Goal: Transaction & Acquisition: Purchase product/service

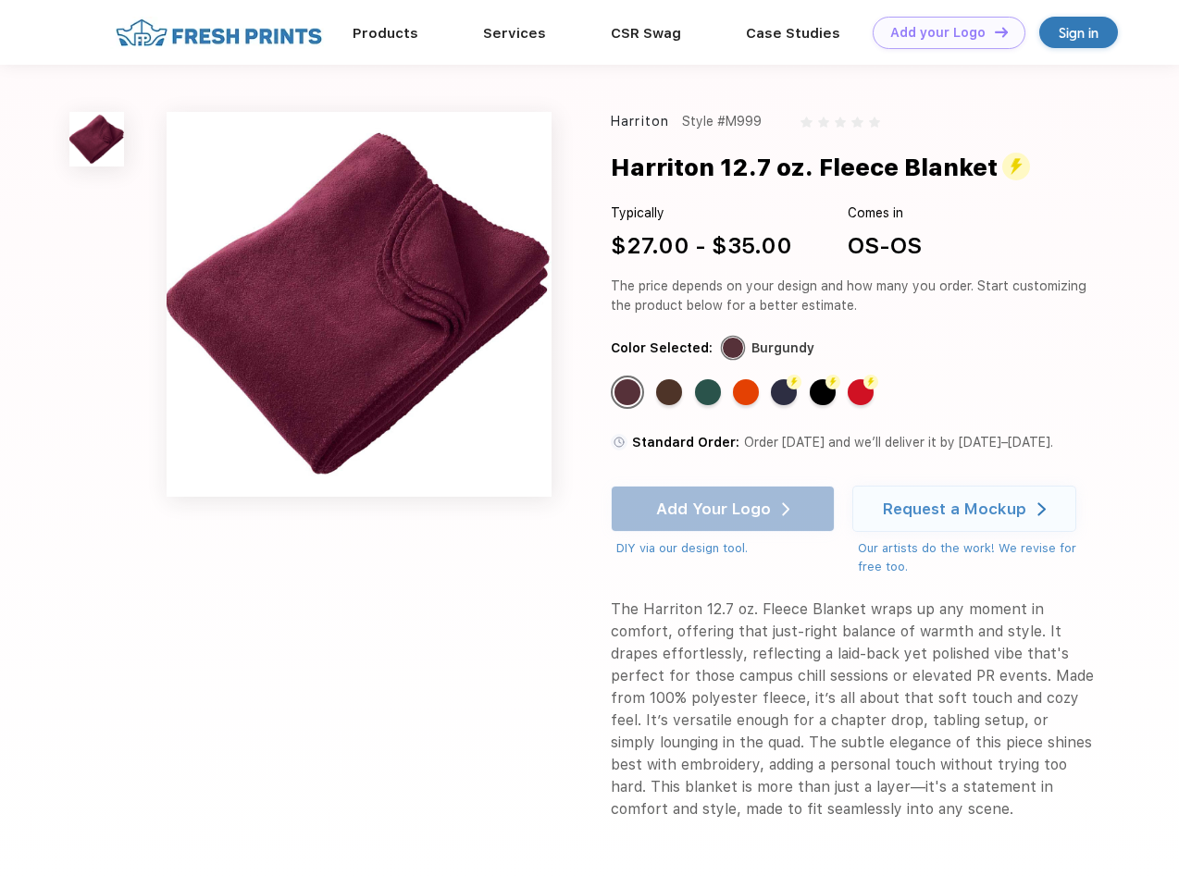
click at [942, 32] on link "Add your Logo Design Tool" at bounding box center [948, 33] width 153 height 32
click at [0, 0] on div "Design Tool" at bounding box center [0, 0] width 0 height 0
click at [993, 31] on link "Add your Logo Design Tool" at bounding box center [948, 33] width 153 height 32
click at [97, 139] on img at bounding box center [96, 139] width 55 height 55
click at [629, 392] on div "Standard Color" at bounding box center [627, 392] width 26 height 26
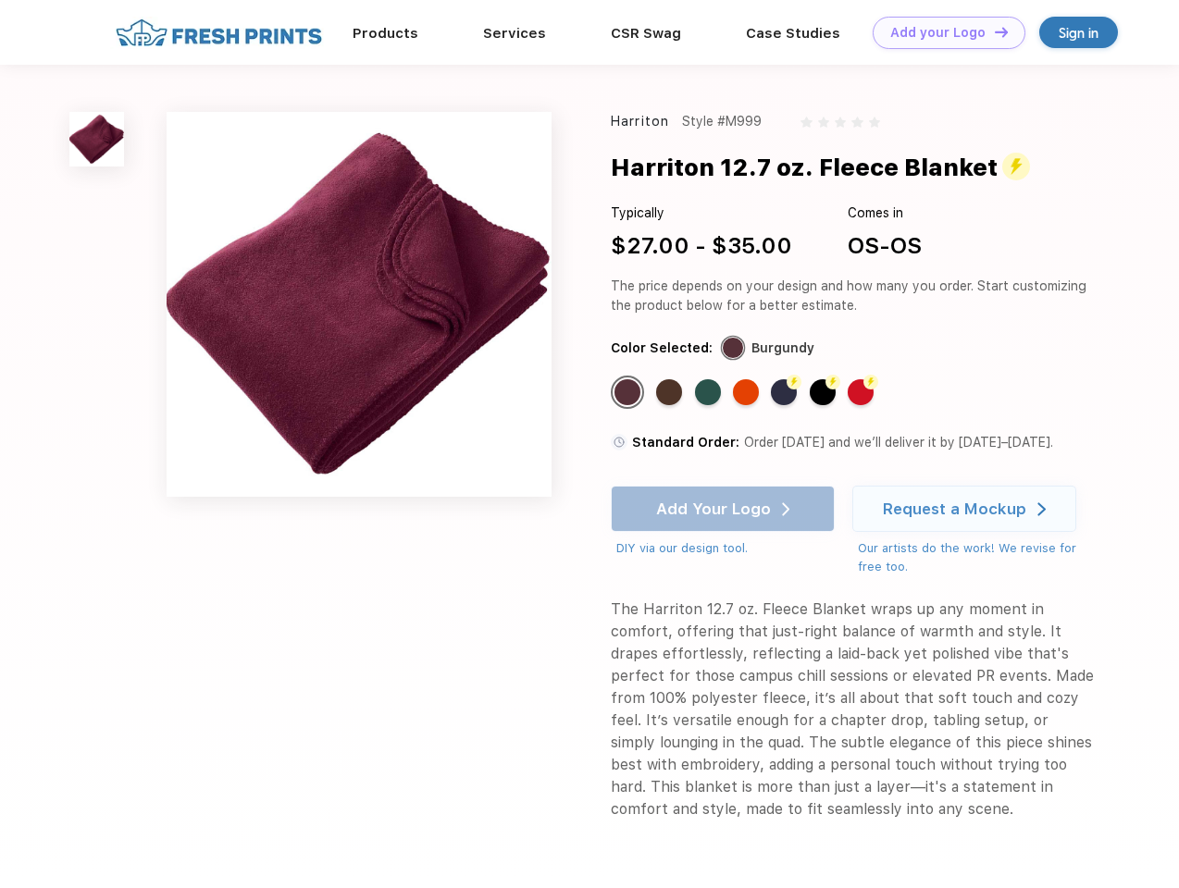
click at [671, 392] on div "Standard Color" at bounding box center [669, 392] width 26 height 26
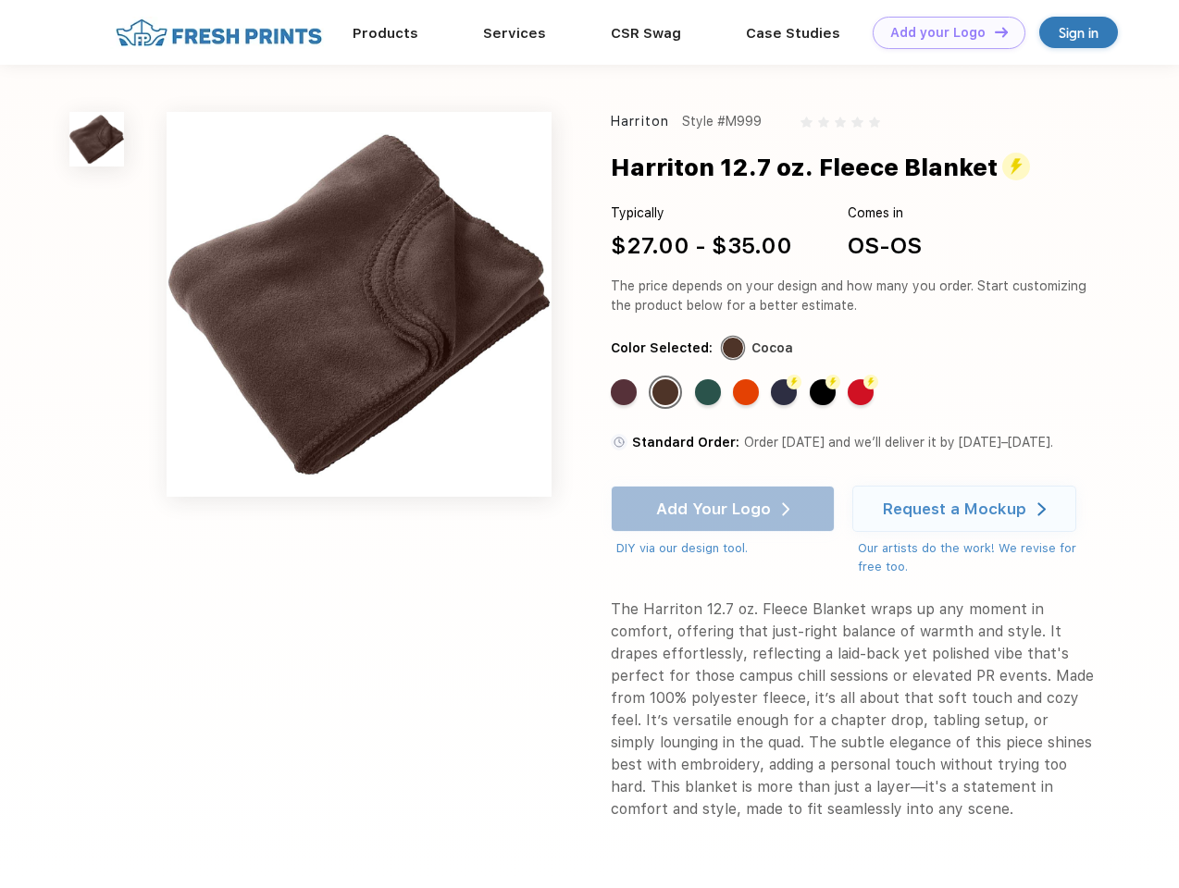
click at [710, 392] on div "Standard Color" at bounding box center [708, 392] width 26 height 26
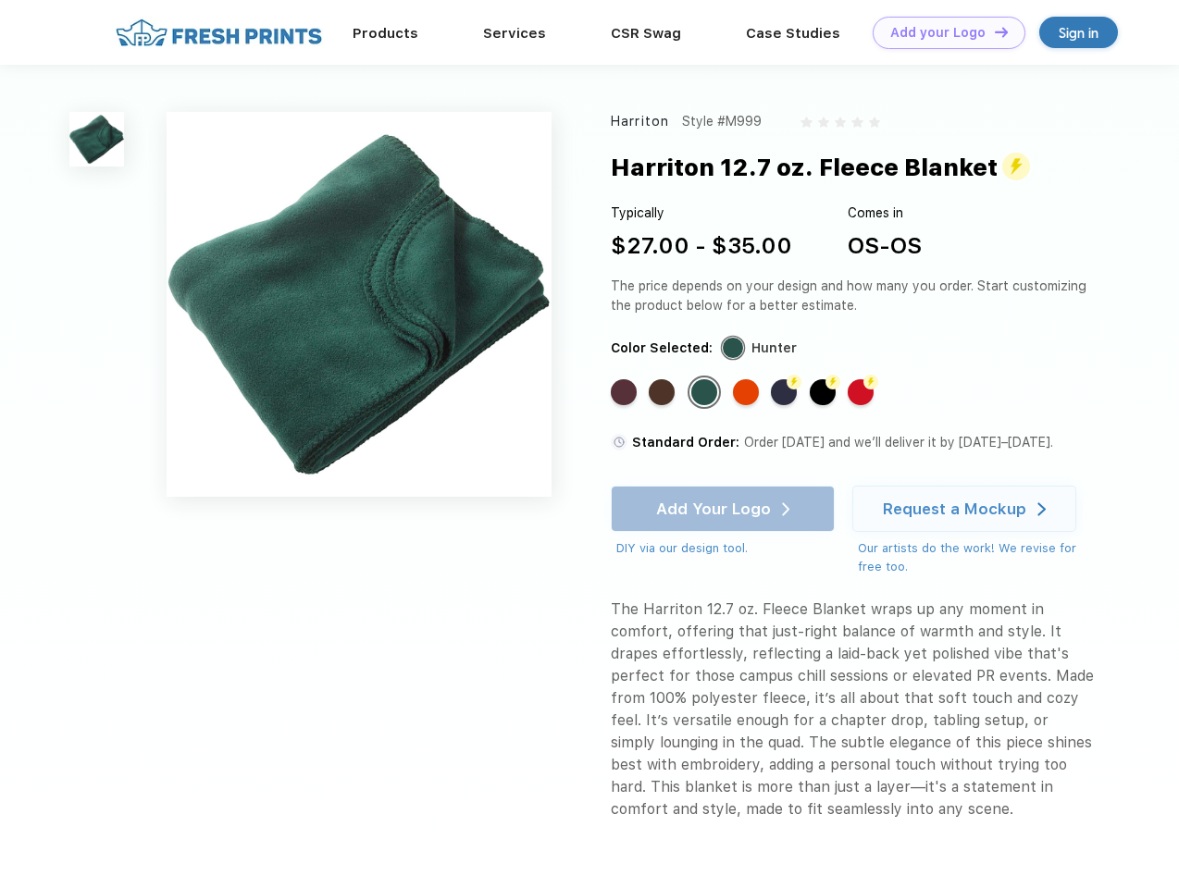
click at [747, 392] on div "Standard Color" at bounding box center [746, 392] width 26 height 26
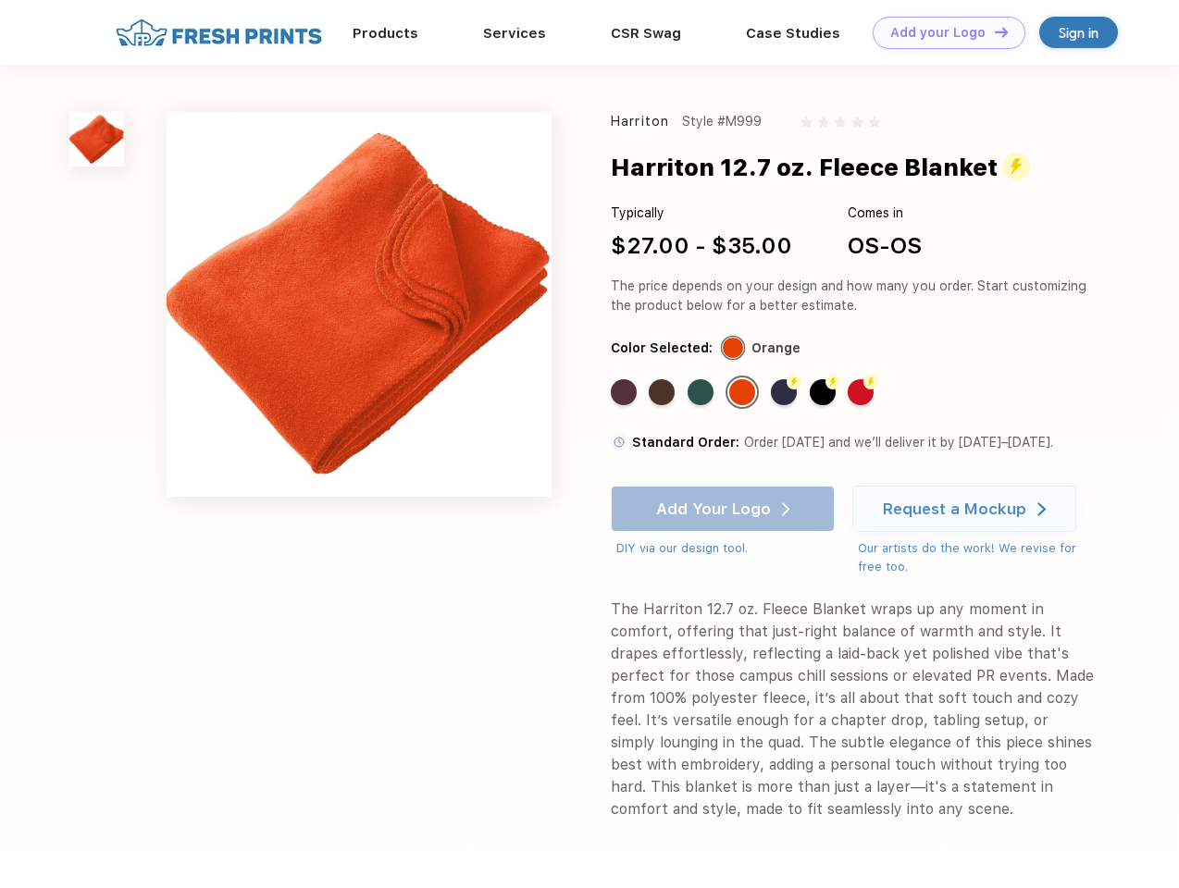
click at [785, 392] on div "Flash Color" at bounding box center [784, 392] width 26 height 26
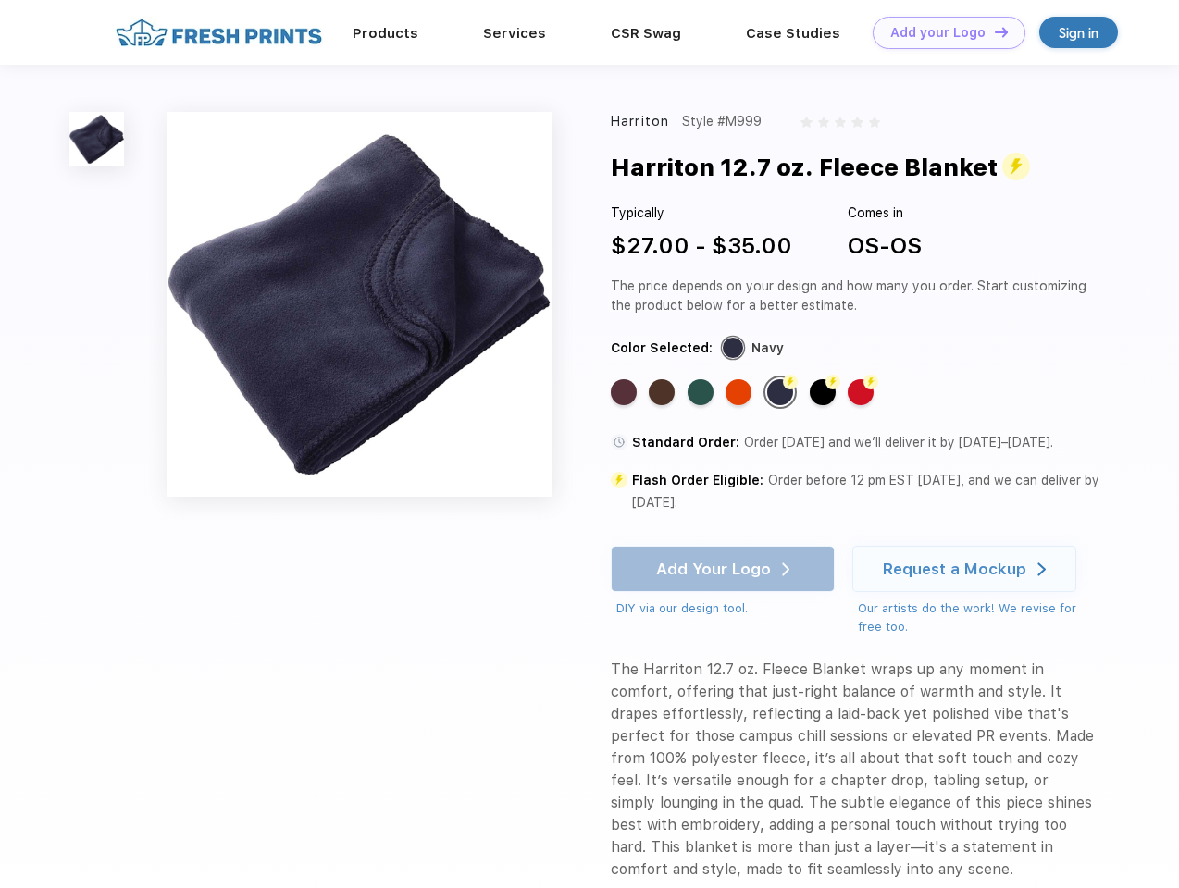
click at [824, 392] on div "Flash Color" at bounding box center [822, 392] width 26 height 26
